Goal: Information Seeking & Learning: Check status

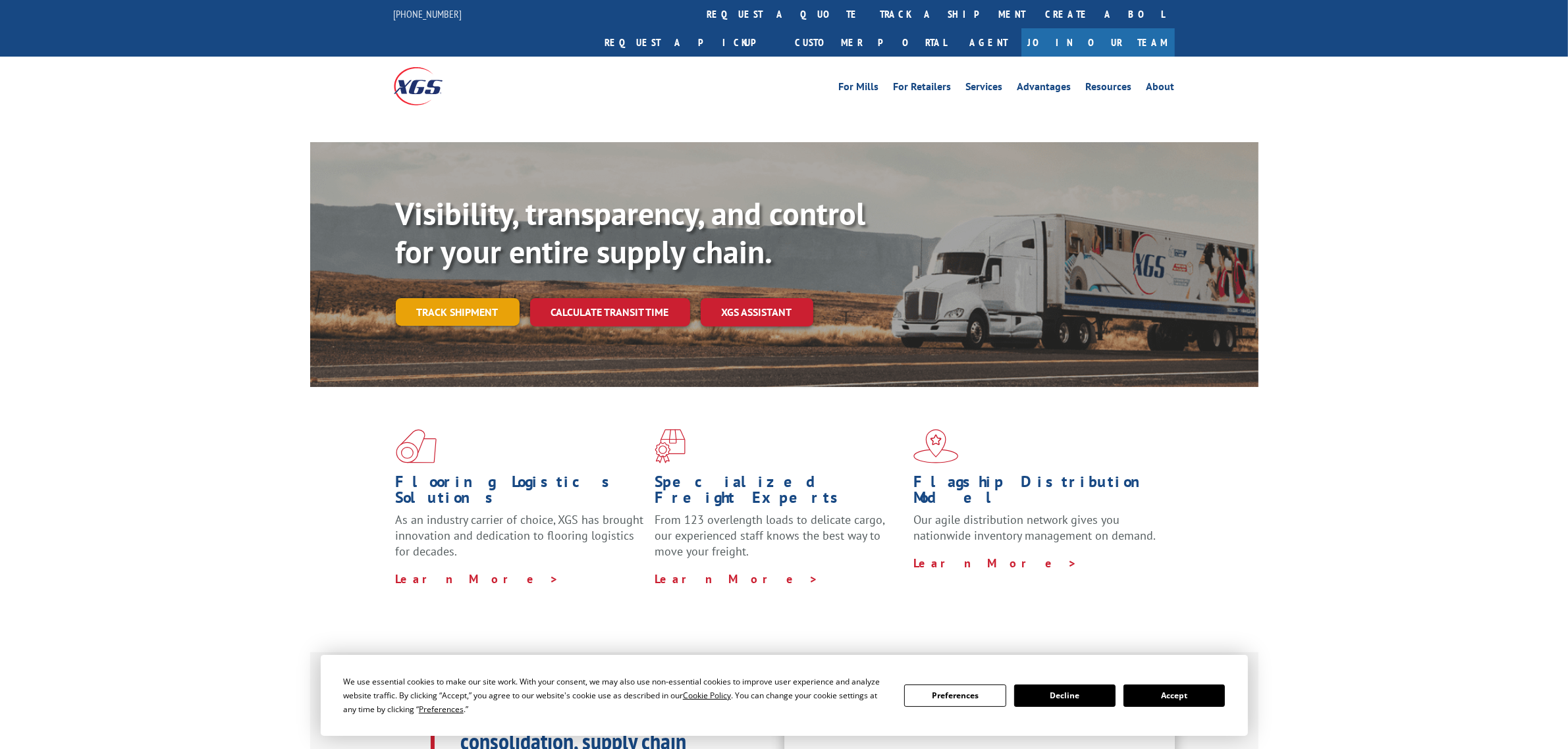
click at [410, 298] on link "Track shipment" at bounding box center [458, 312] width 124 height 28
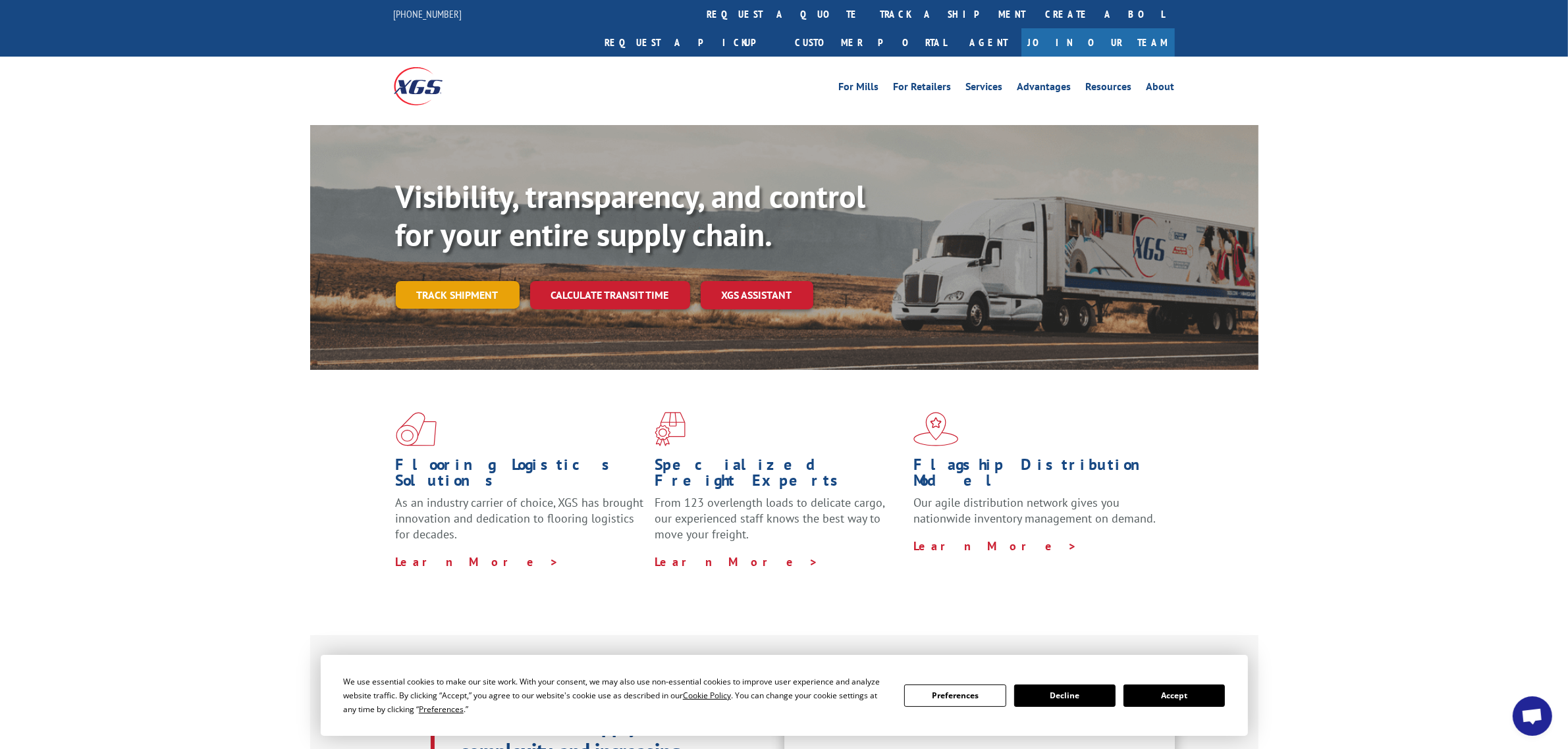
click at [427, 281] on link "Track shipment" at bounding box center [458, 295] width 124 height 28
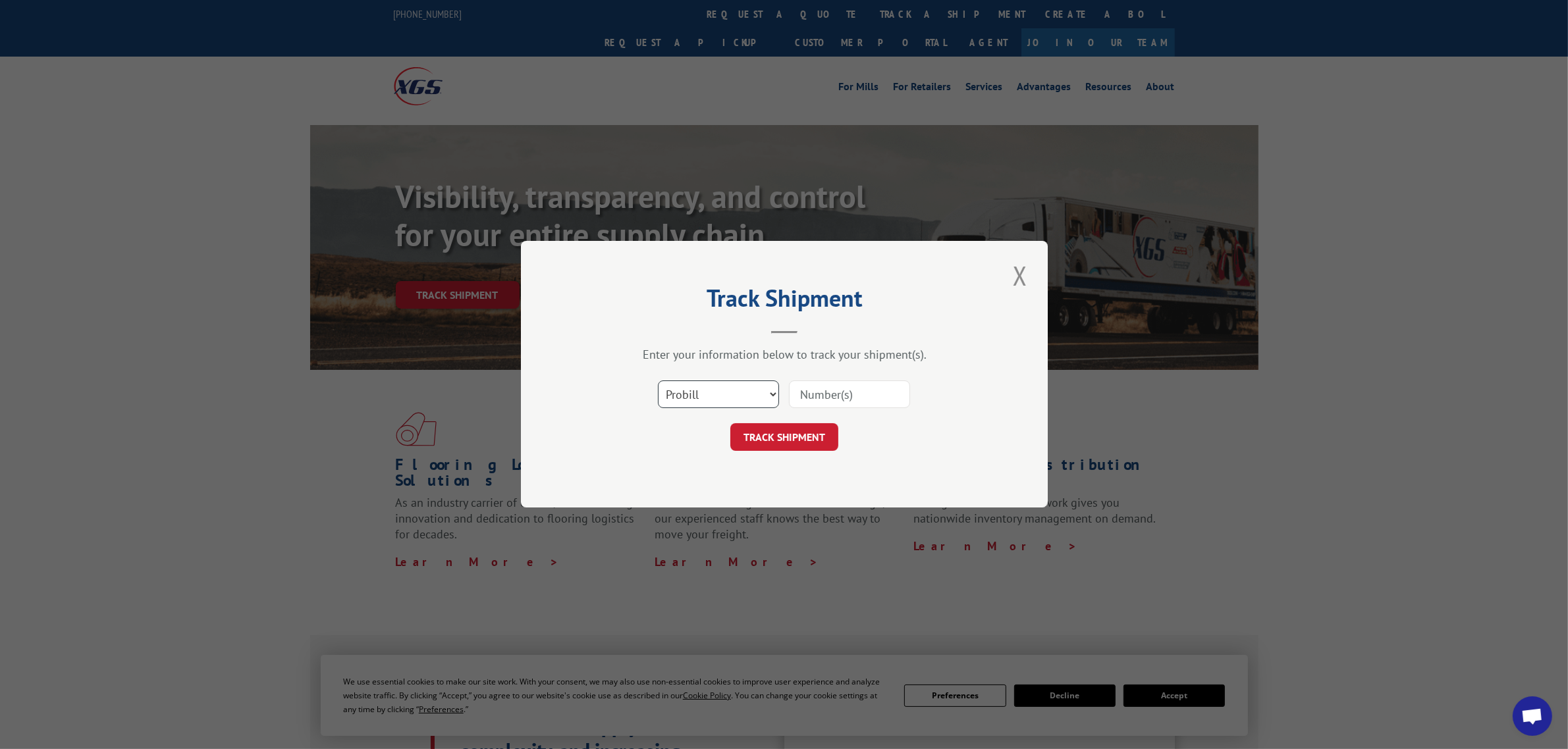
click at [716, 397] on select "Select category... Probill BOL PO" at bounding box center [718, 395] width 121 height 28
select select "po"
click at [658, 381] on select "Select category... Probill BOL PO" at bounding box center [718, 395] width 121 height 28
click at [830, 390] on input at bounding box center [849, 395] width 121 height 28
paste input "04561120"
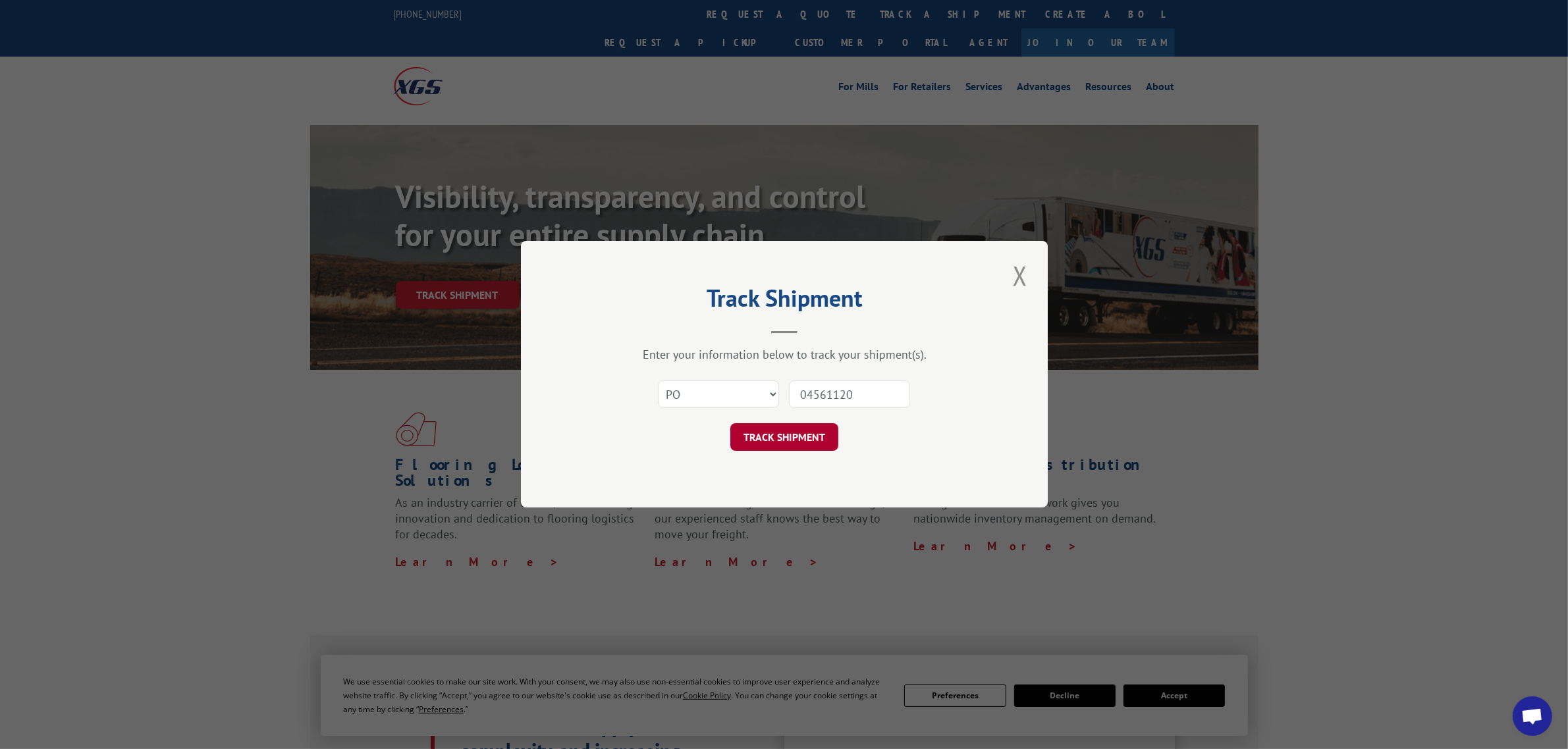
type input "04561120"
click at [756, 443] on button "TRACK SHIPMENT" at bounding box center [784, 438] width 108 height 28
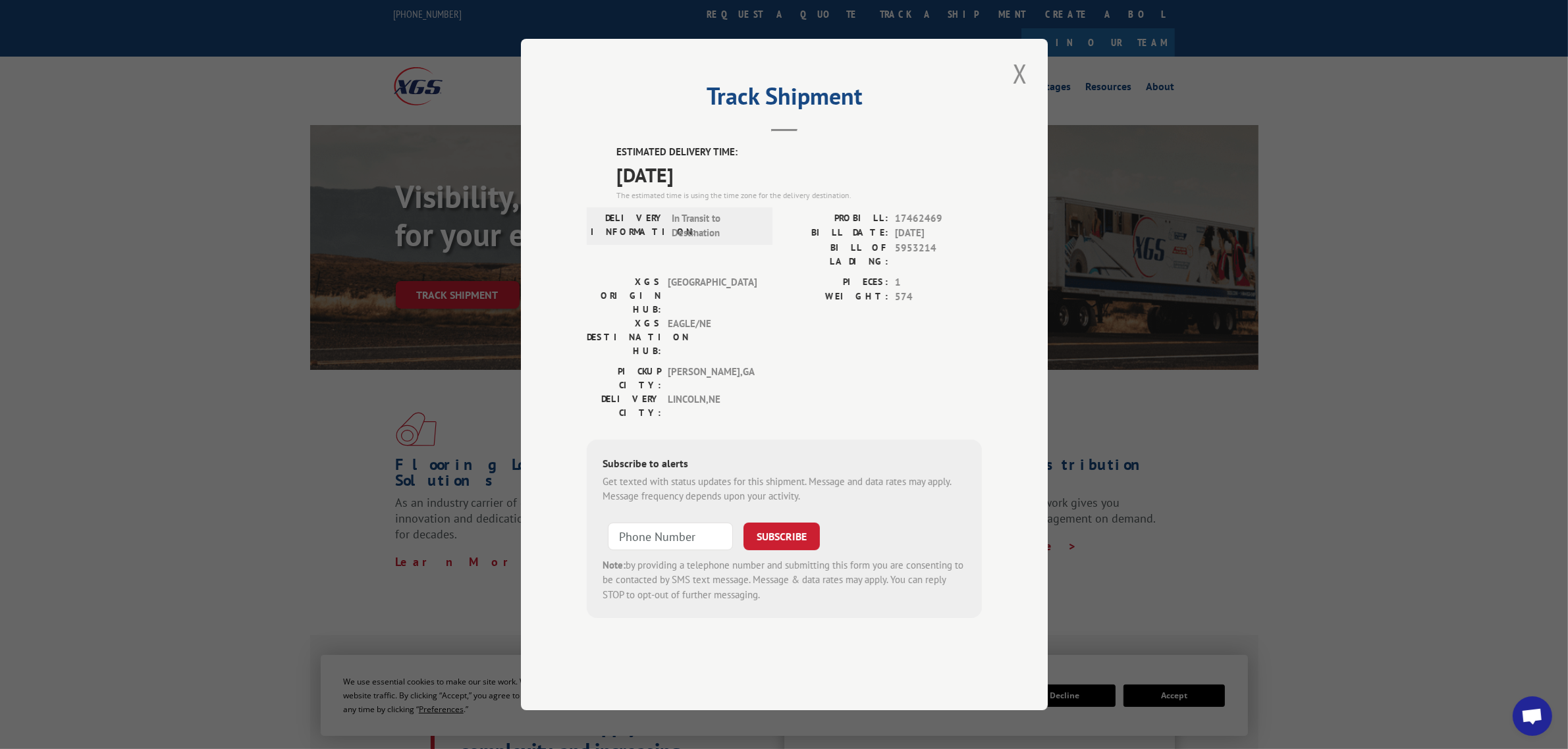
drag, startPoint x: 860, startPoint y: 271, endPoint x: 952, endPoint y: 271, distance: 92.0
click at [952, 241] on div "BILL DATE: [DATE]" at bounding box center [883, 234] width 197 height 15
click at [952, 241] on span "[DATE]" at bounding box center [938, 234] width 87 height 15
drag, startPoint x: 649, startPoint y: 214, endPoint x: 705, endPoint y: 214, distance: 56.0
click at [705, 190] on span "[DATE]" at bounding box center [799, 175] width 365 height 29
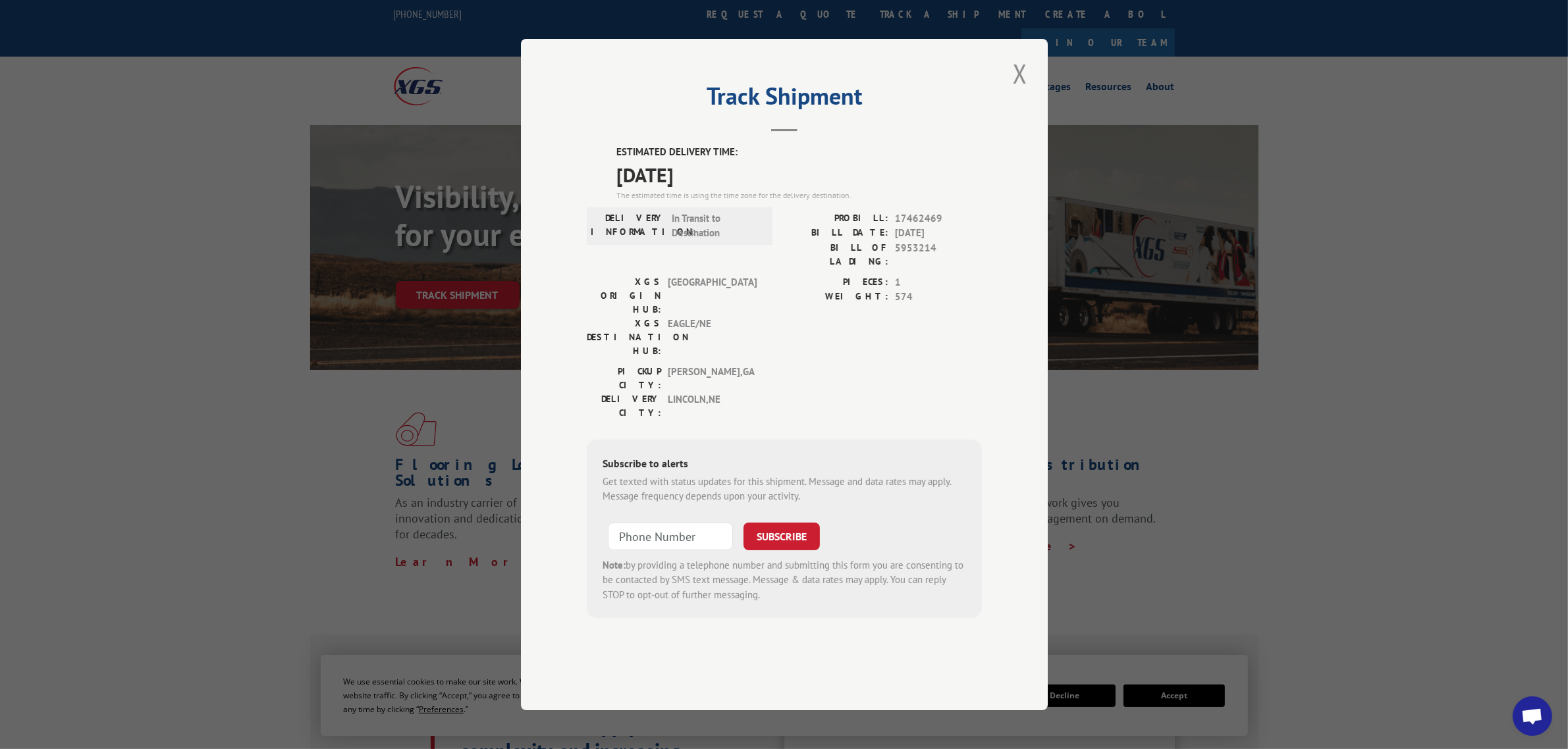
click at [705, 190] on span "[DATE]" at bounding box center [799, 175] width 365 height 29
